Goal: Information Seeking & Learning: Learn about a topic

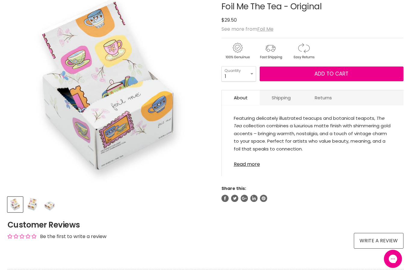
click at [0, 0] on div "View product:Foil Me The Xmas Gift - Wide" at bounding box center [0, 0] width 0 height 0
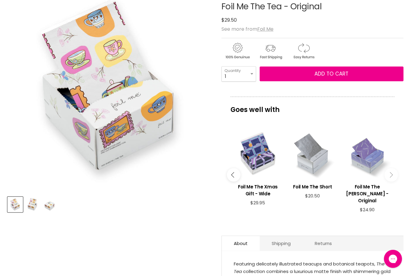
scroll to position [105, 0]
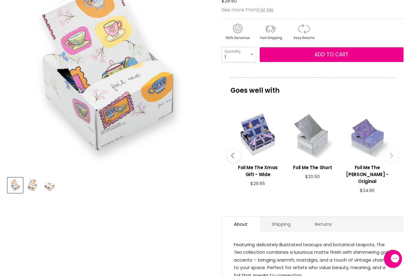
click at [390, 197] on div "imageUrl Foil Me The [PERSON_NAME] - Original $24.90" at bounding box center [367, 155] width 55 height 105
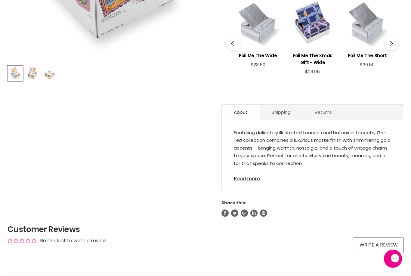
scroll to position [217, 0]
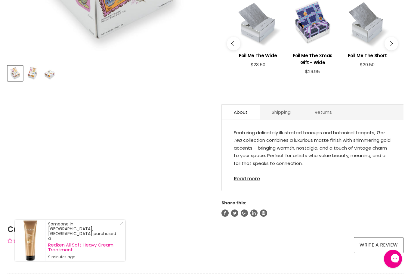
click at [255, 175] on link "Read more" at bounding box center [313, 176] width 158 height 9
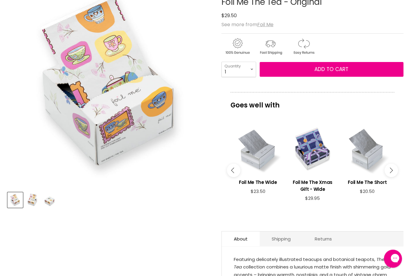
scroll to position [90, 0]
click at [34, 197] on img "Product thumbnails" at bounding box center [32, 200] width 14 height 14
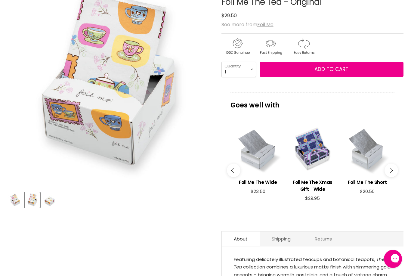
click at [48, 197] on img "Product thumbnails" at bounding box center [49, 200] width 14 height 14
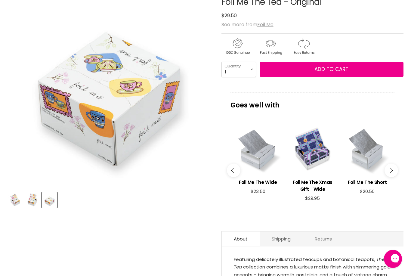
click at [19, 202] on img "Product thumbnails" at bounding box center [15, 200] width 14 height 14
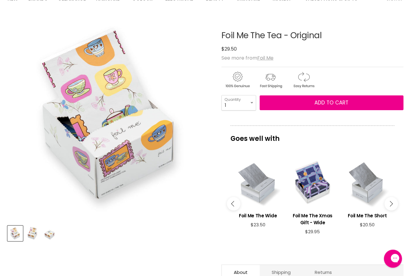
scroll to position [57, 0]
click at [130, 171] on img "Foil Me The Tea - Original image. Click or Scroll to Zoom." at bounding box center [9, 149] width 404 height 404
click at [33, 233] on img "Product thumbnails" at bounding box center [32, 233] width 14 height 14
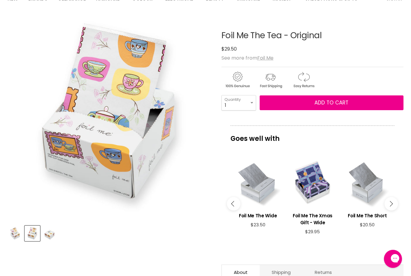
click at [313, 186] on div "Main content" at bounding box center [312, 183] width 49 height 49
